Goal: Transaction & Acquisition: Purchase product/service

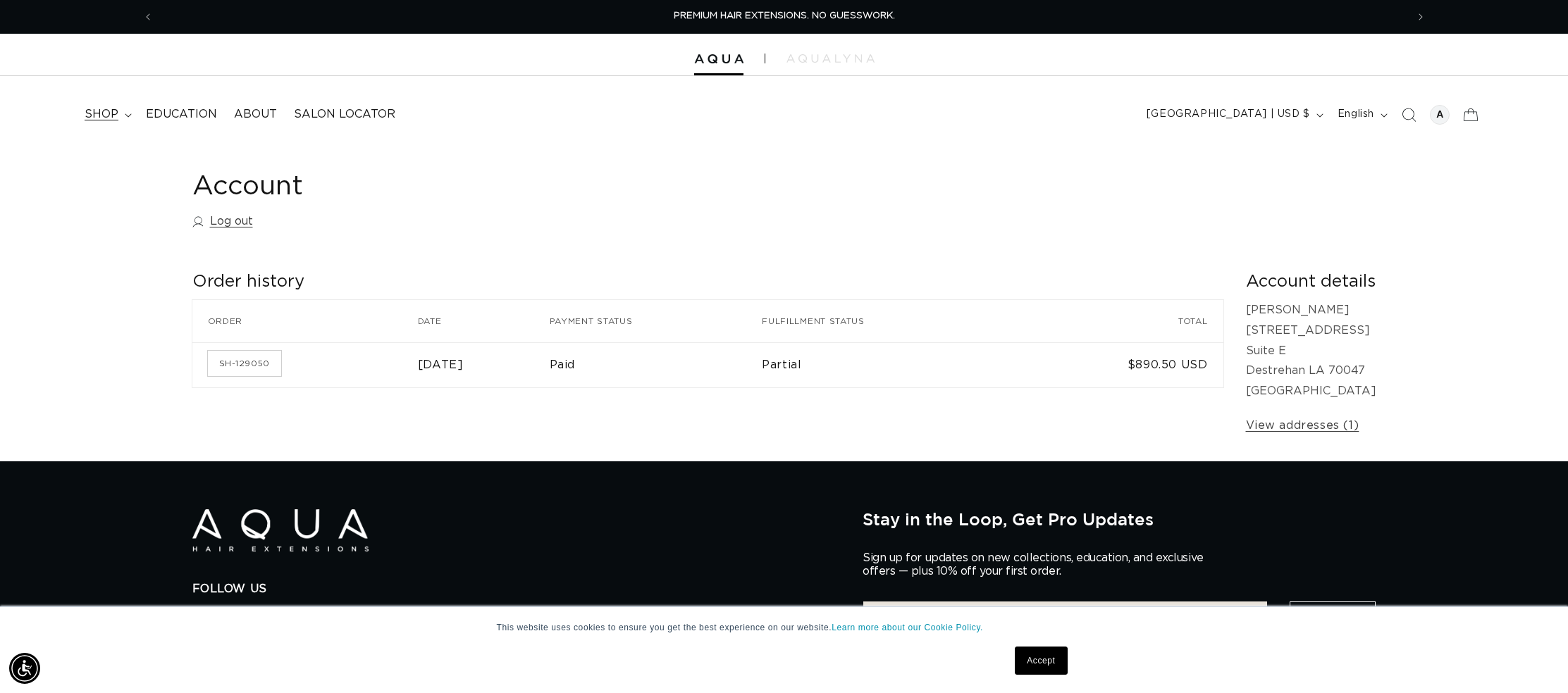
click at [96, 117] on span "shop" at bounding box center [101, 114] width 34 height 15
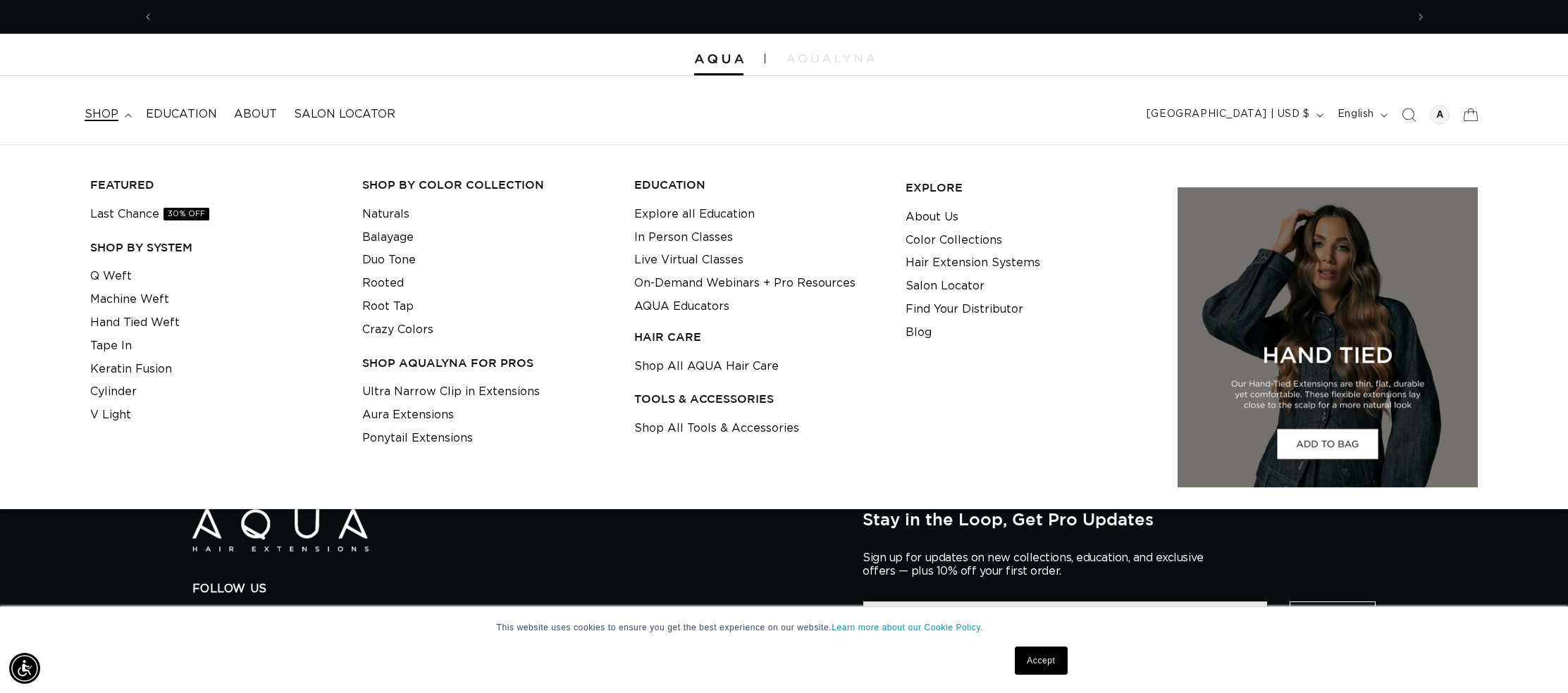
scroll to position [0, 1253]
click at [111, 271] on link "Q Weft" at bounding box center [111, 277] width 42 height 24
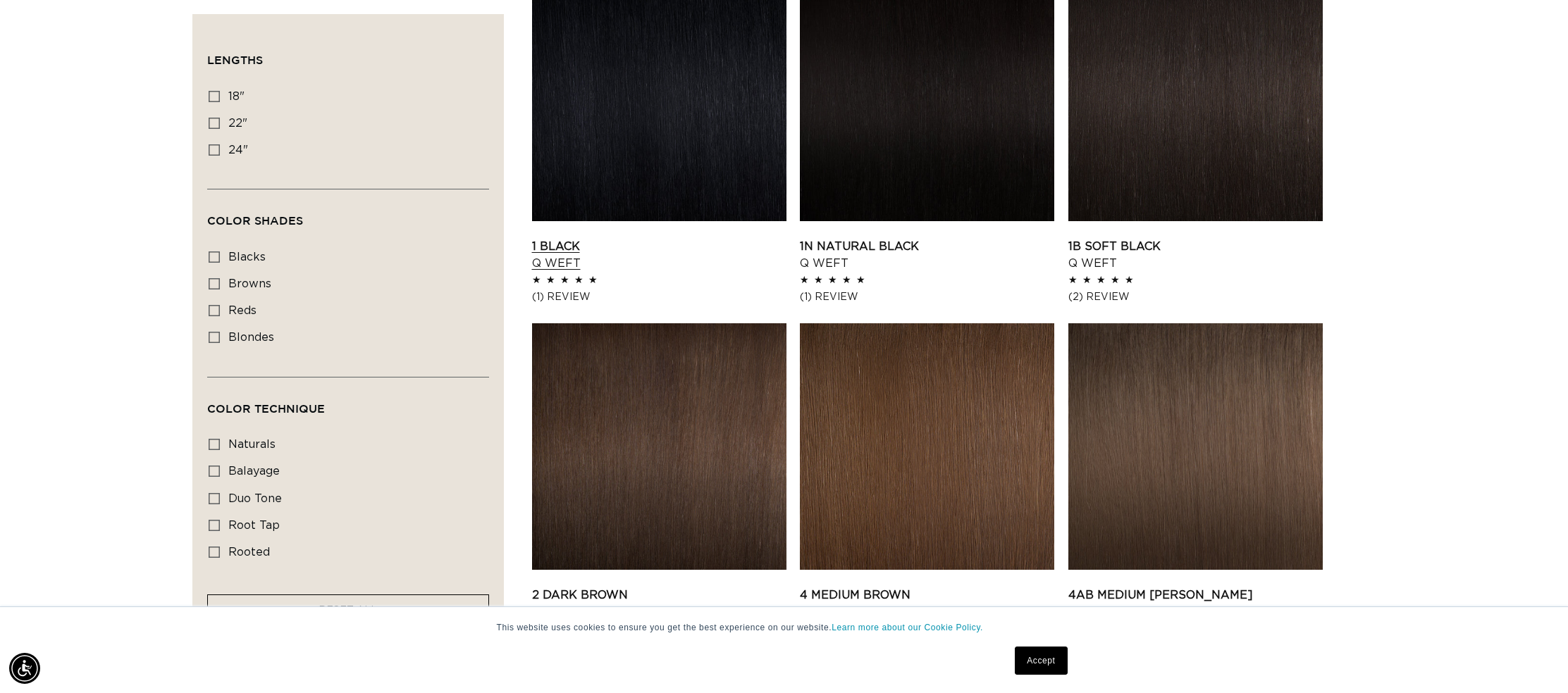
scroll to position [0, 1253]
click at [567, 238] on link "1 Black Q Weft" at bounding box center [659, 255] width 254 height 34
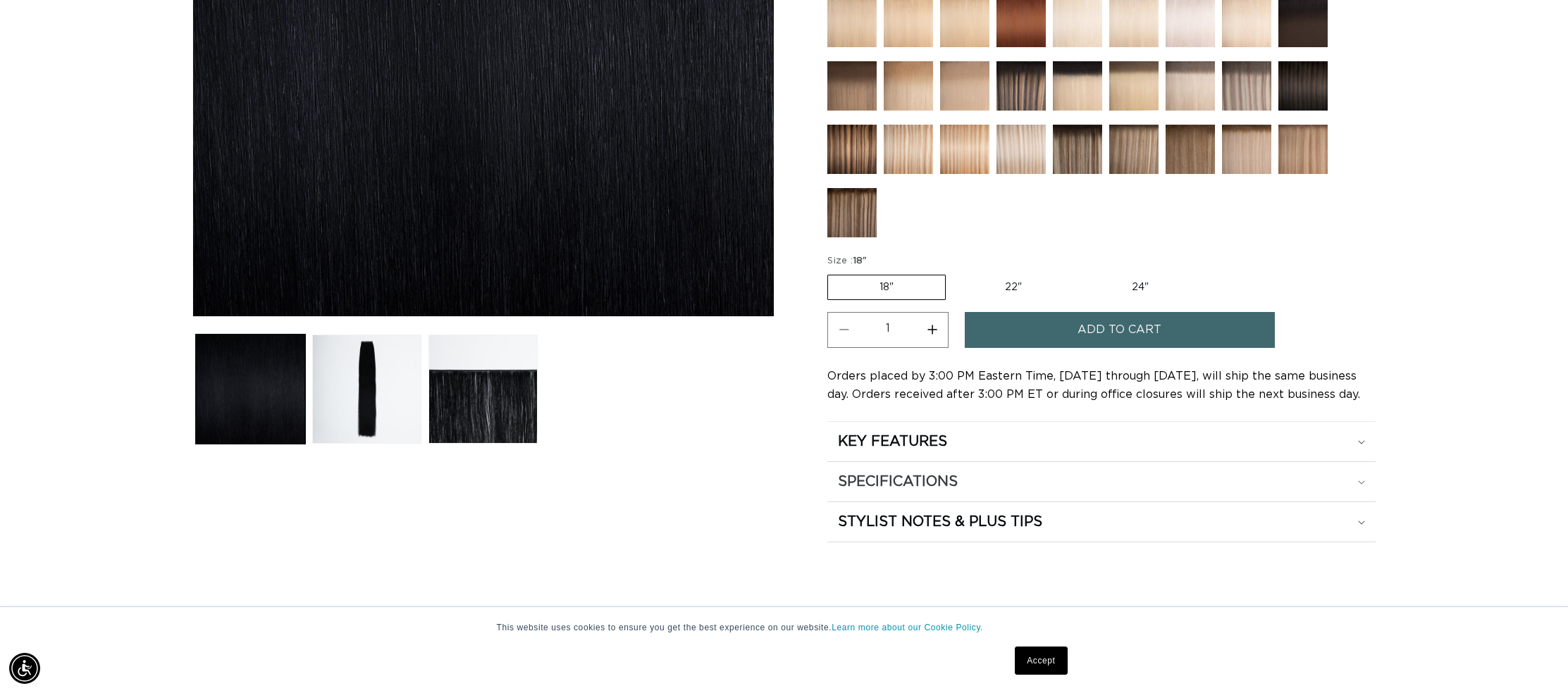
scroll to position [452, 0]
click at [996, 484] on div "SPECIFICATIONS" at bounding box center [1102, 481] width 527 height 18
click at [1024, 429] on summary "KEY FEATURES" at bounding box center [1101, 441] width 548 height 39
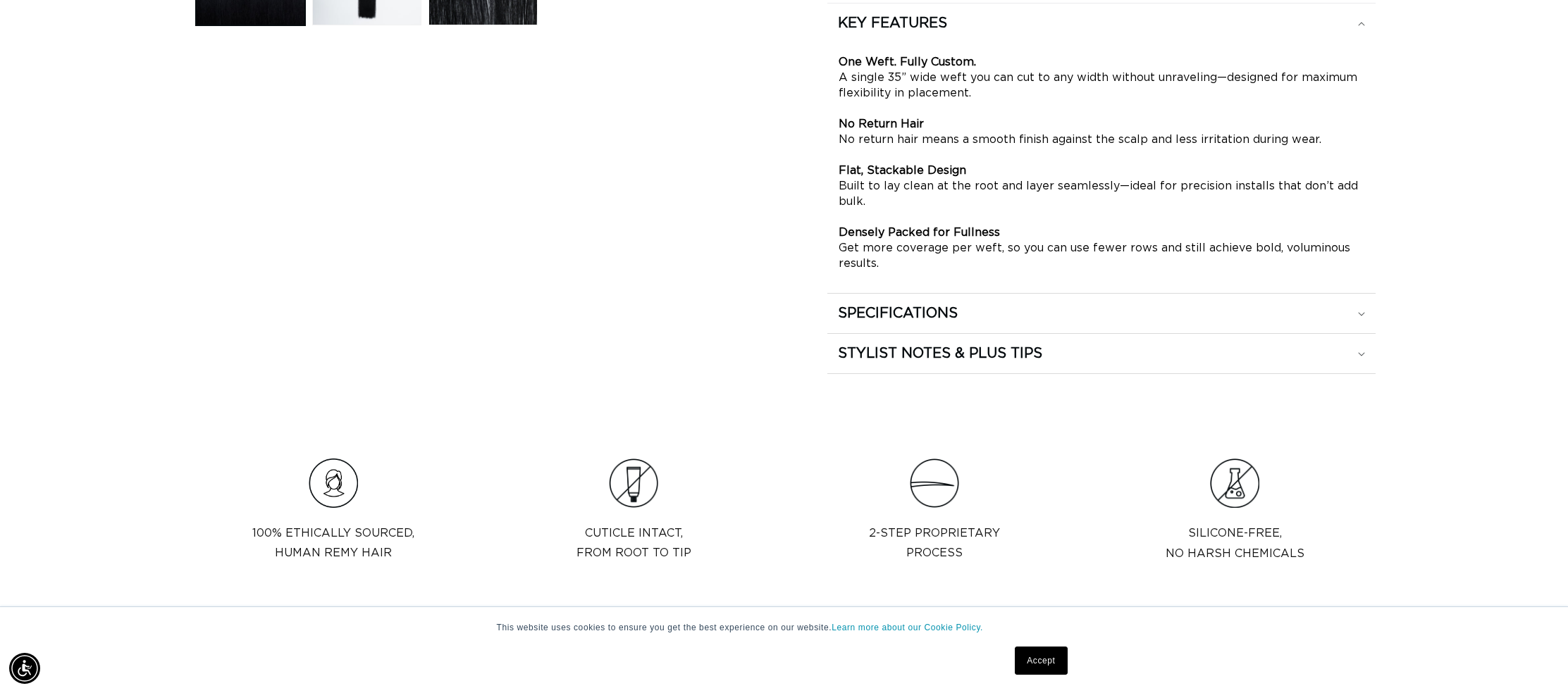
scroll to position [0, 0]
click at [1014, 314] on div "SPECIFICATIONS" at bounding box center [1102, 313] width 527 height 18
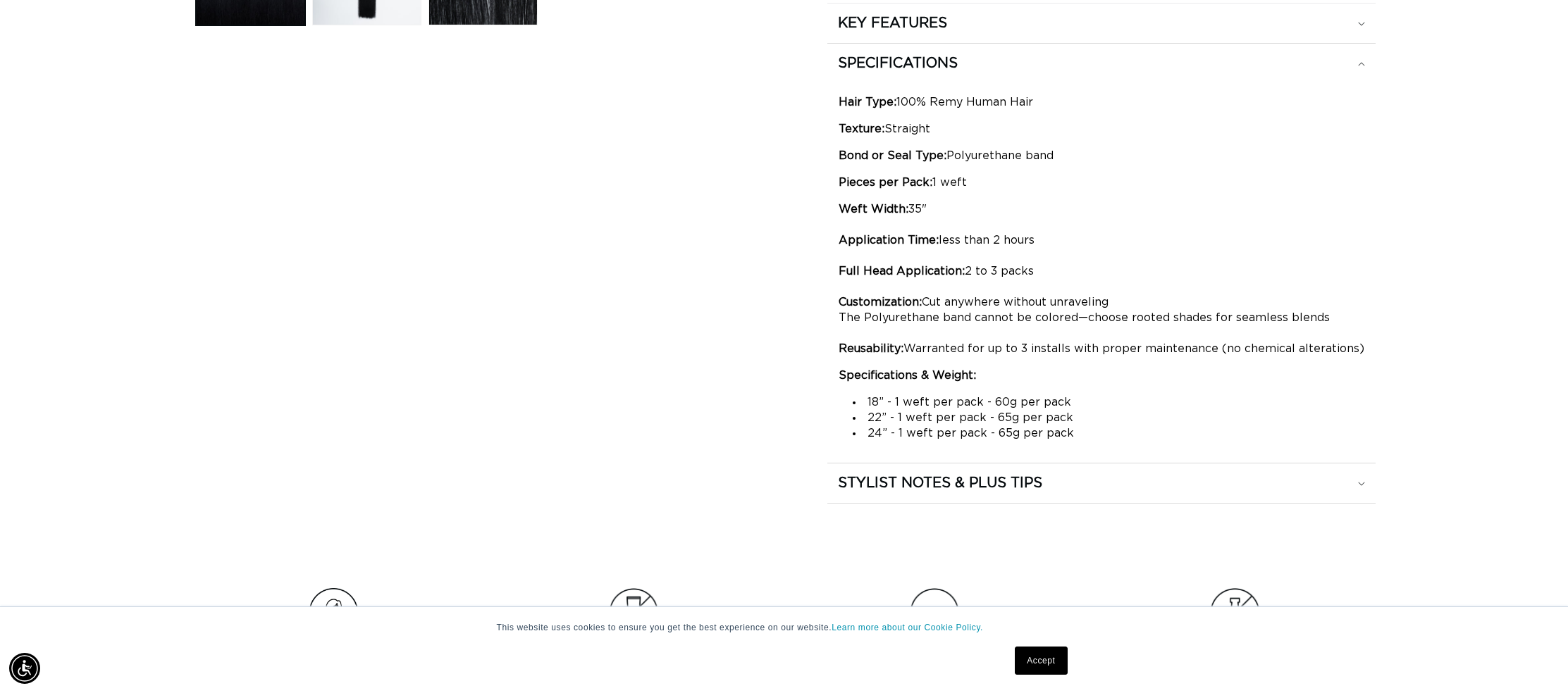
scroll to position [0, 1253]
